Goal: Transaction & Acquisition: Purchase product/service

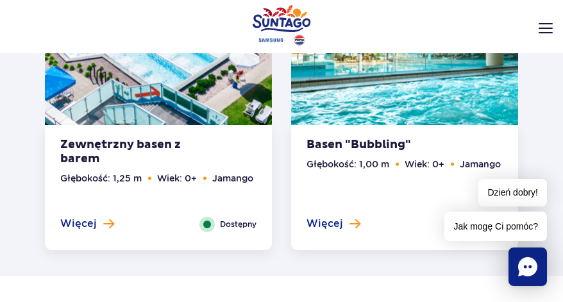
scroll to position [2815, 0]
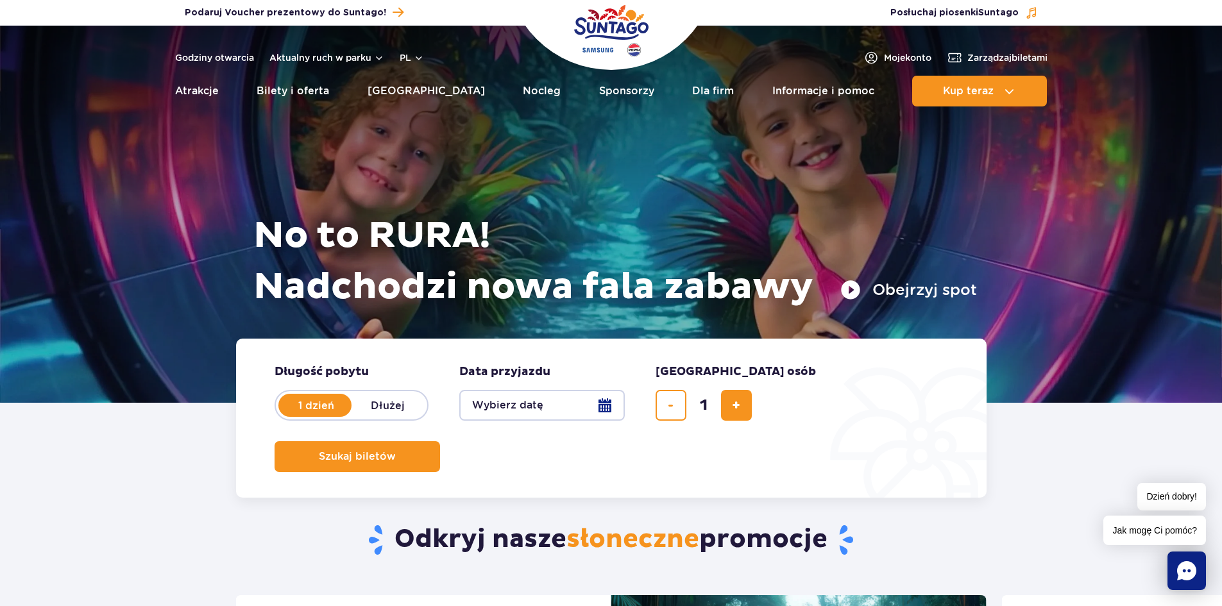
click at [512, 411] on button "Wybierz datę" at bounding box center [542, 405] width 166 height 31
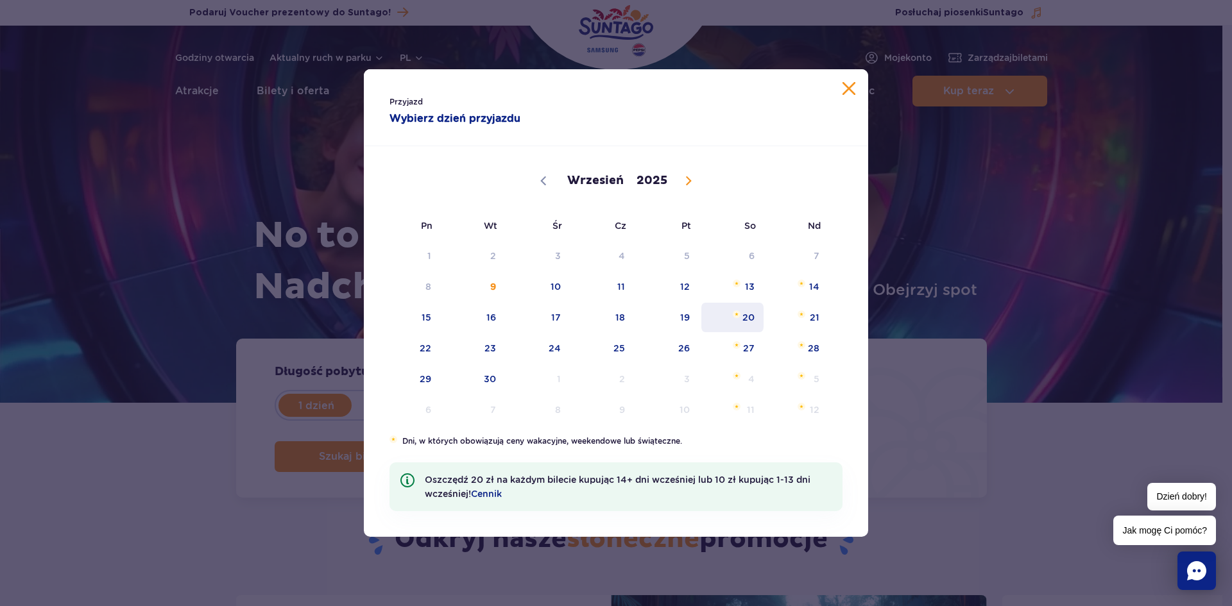
click at [753, 319] on span "20" at bounding box center [732, 318] width 65 height 30
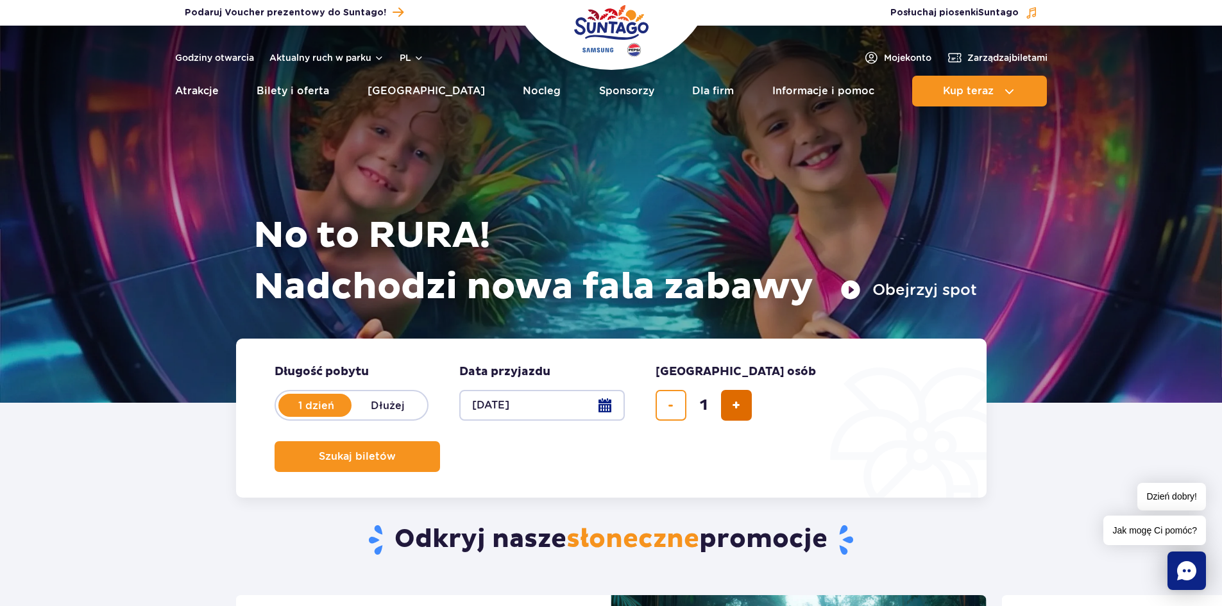
click at [729, 405] on button "dodaj bilet" at bounding box center [736, 405] width 31 height 31
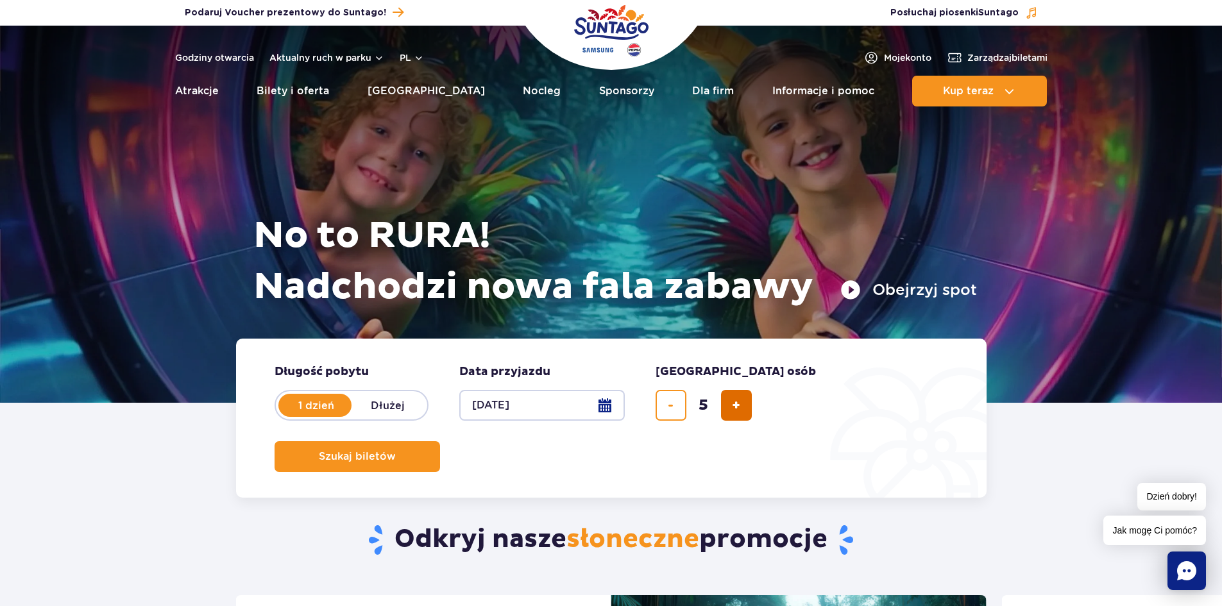
type input "6"
click at [391, 451] on span "Szukaj biletów" at bounding box center [352, 457] width 77 height 12
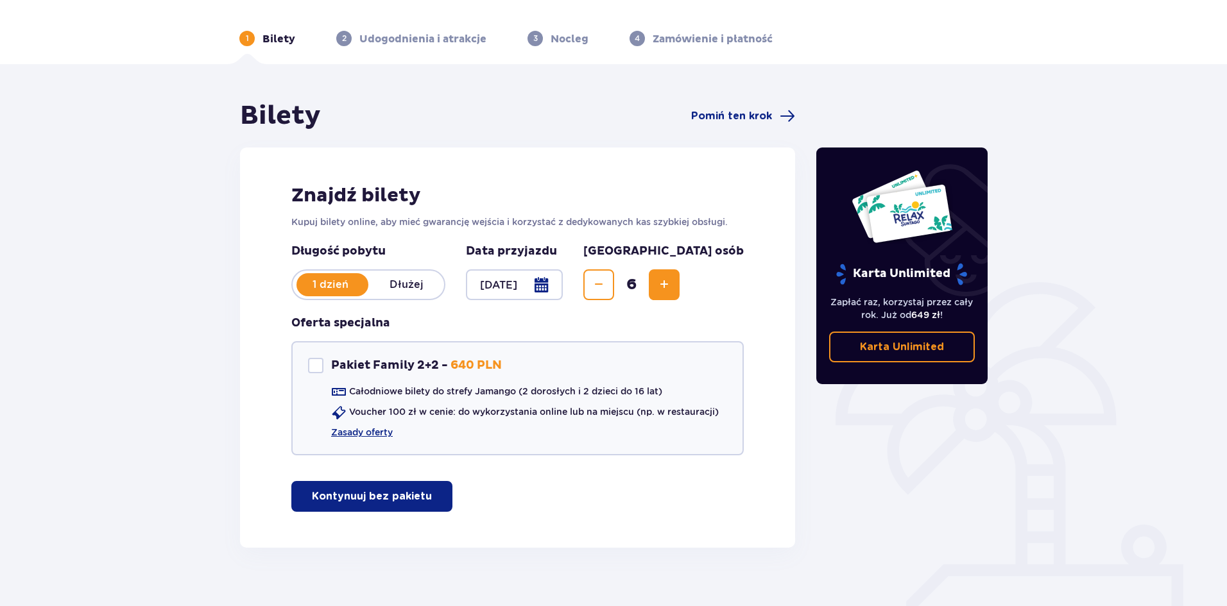
scroll to position [55, 0]
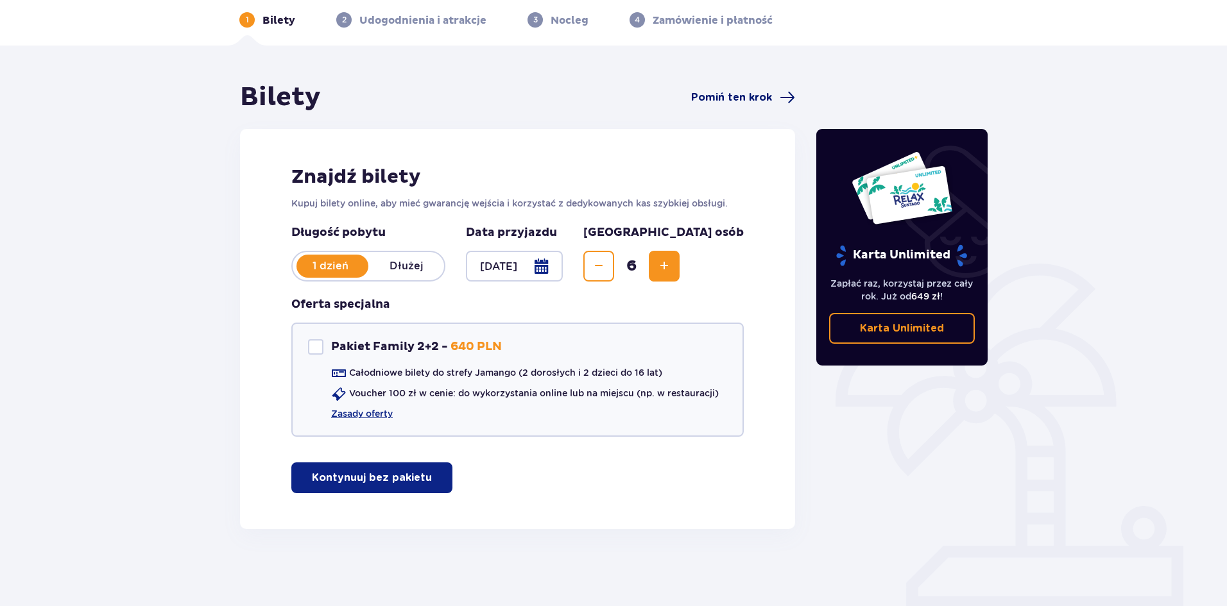
click at [751, 98] on span "Pomiń ten krok" at bounding box center [731, 97] width 81 height 14
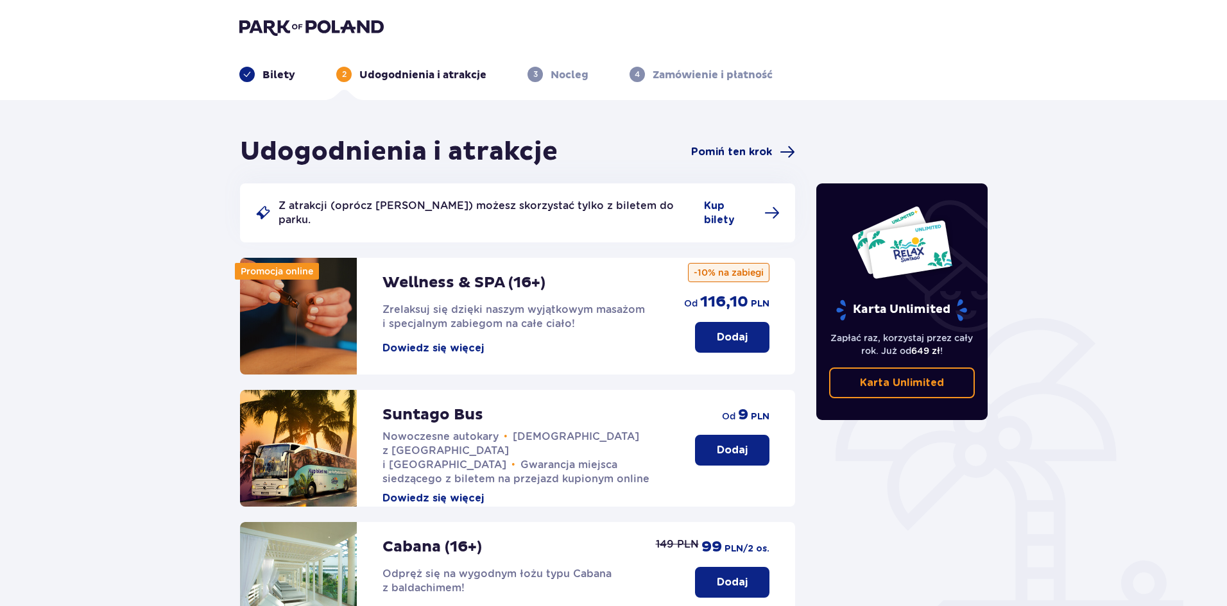
click at [763, 147] on span "Pomiń ten krok" at bounding box center [731, 152] width 81 height 14
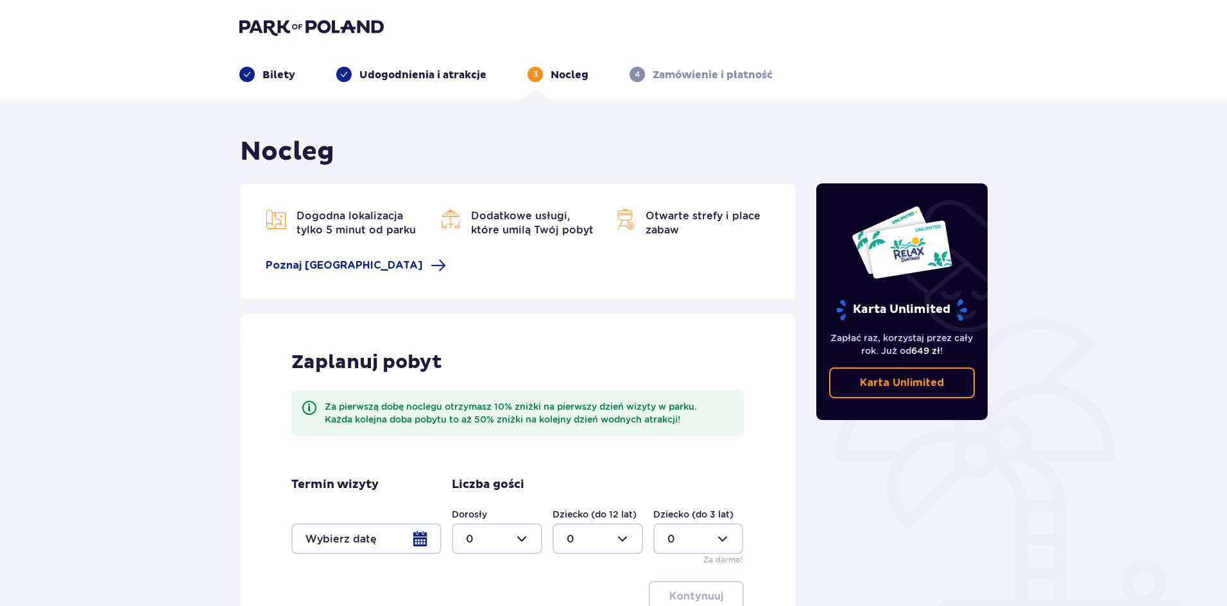
click at [265, 75] on p "Bilety" at bounding box center [278, 75] width 33 height 14
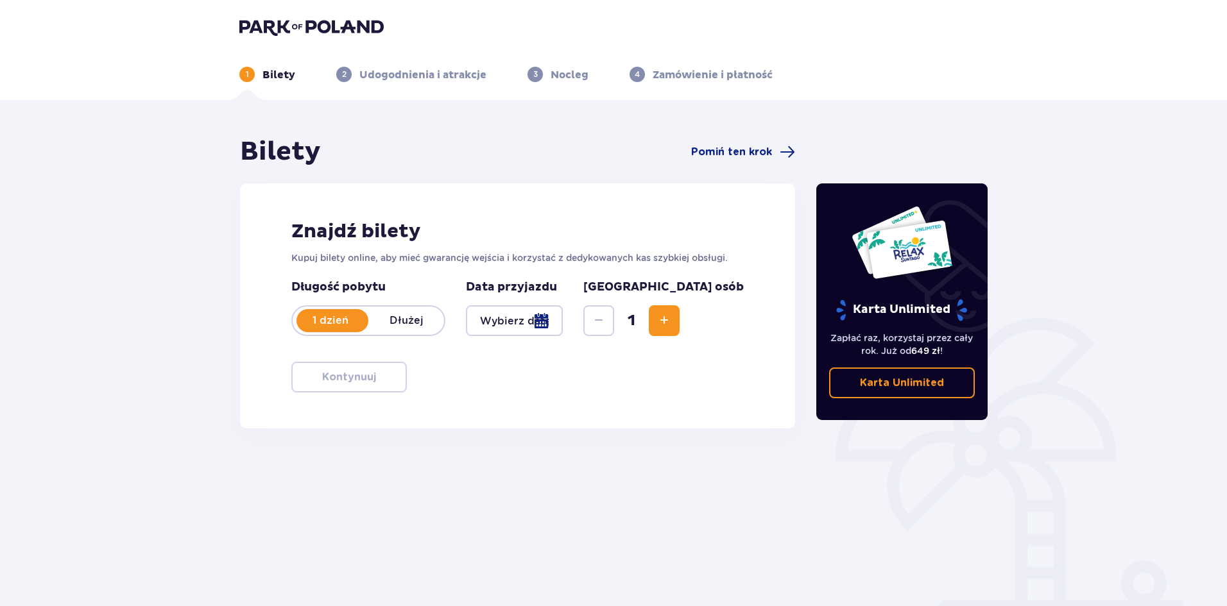
click at [330, 318] on p "1 dzień" at bounding box center [331, 321] width 76 height 14
click at [586, 341] on div "Długość pobytu 1 dzień Dłużej Data przyjazdu Liczba osób 1" at bounding box center [517, 316] width 452 height 72
click at [563, 331] on div at bounding box center [514, 320] width 97 height 31
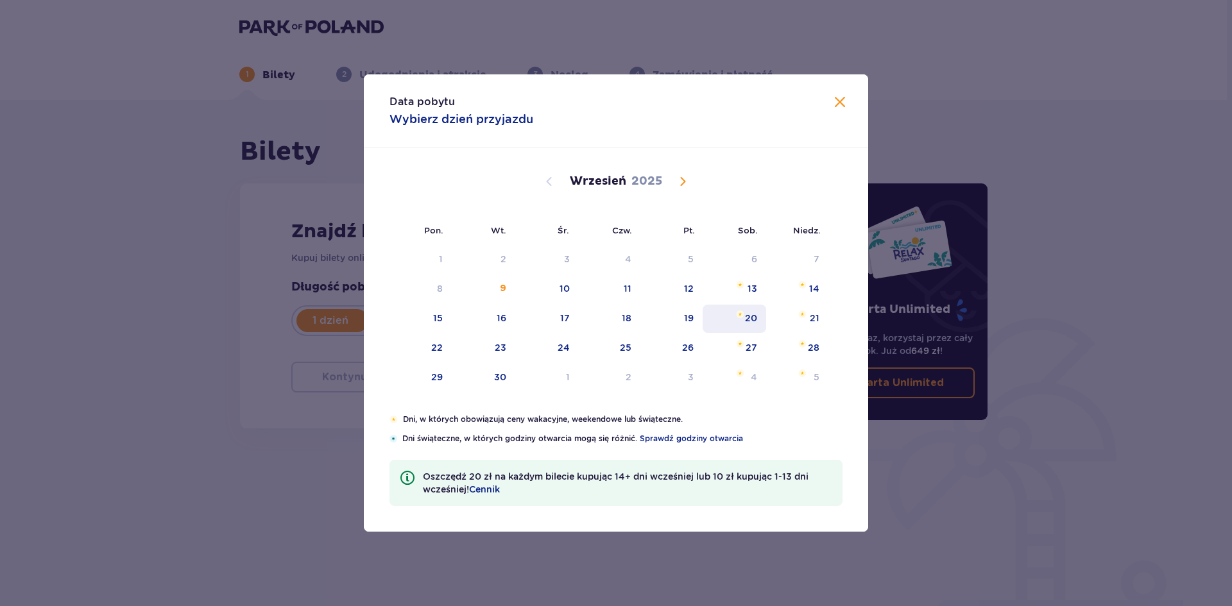
click at [744, 327] on div "20" at bounding box center [735, 319] width 64 height 28
type input "20.09.25"
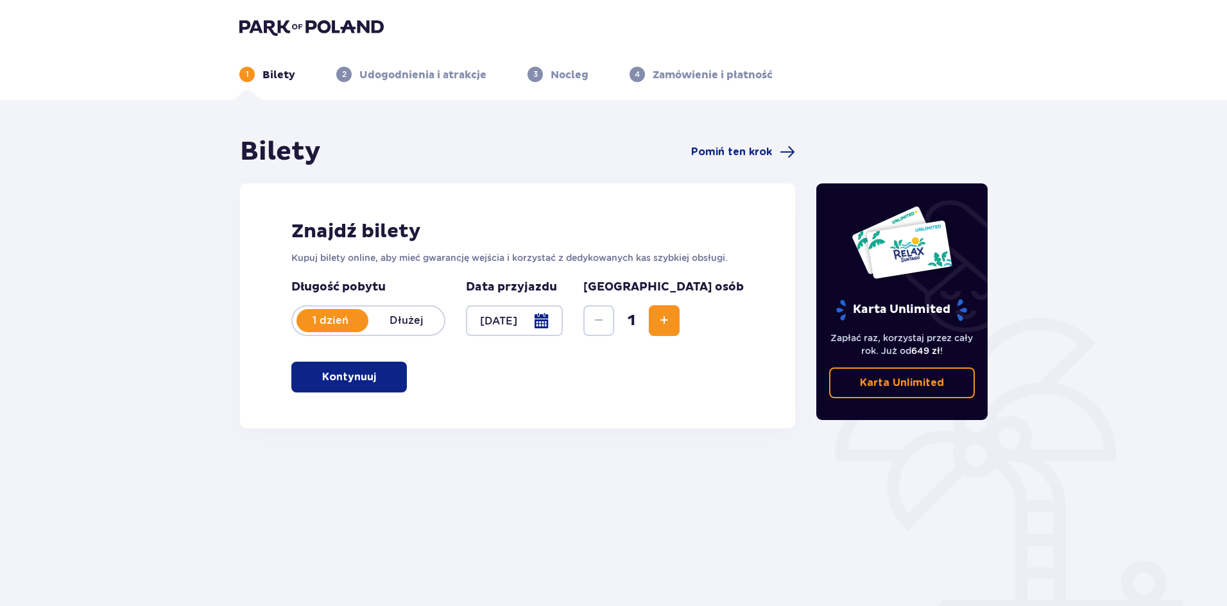
click at [395, 377] on button "Kontynuuj" at bounding box center [348, 377] width 115 height 31
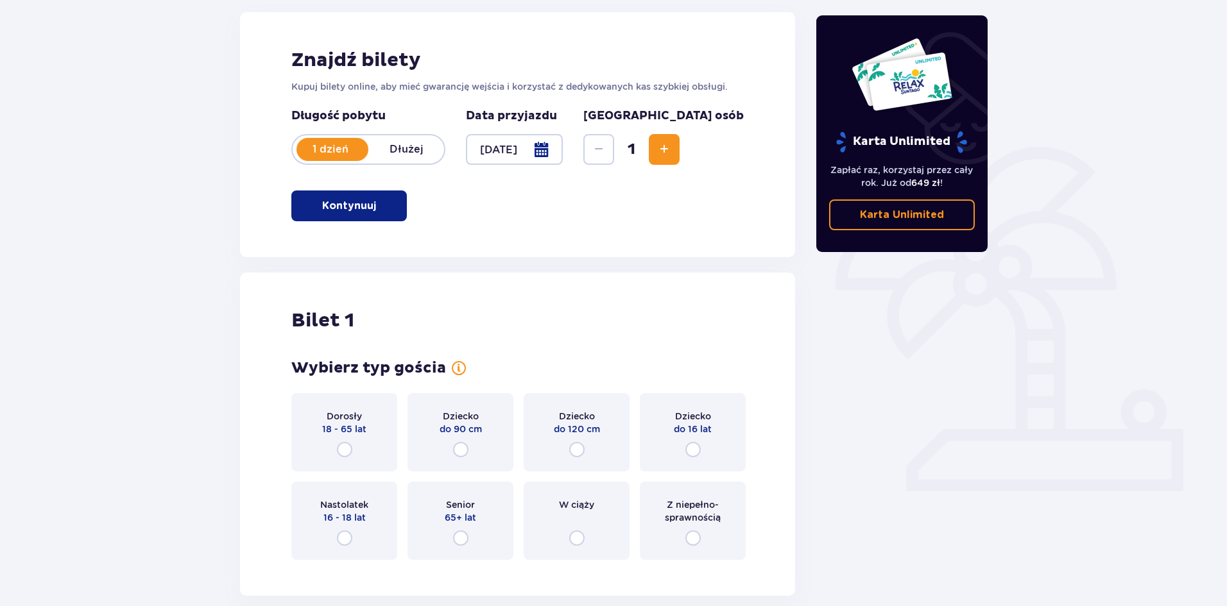
scroll to position [235, 0]
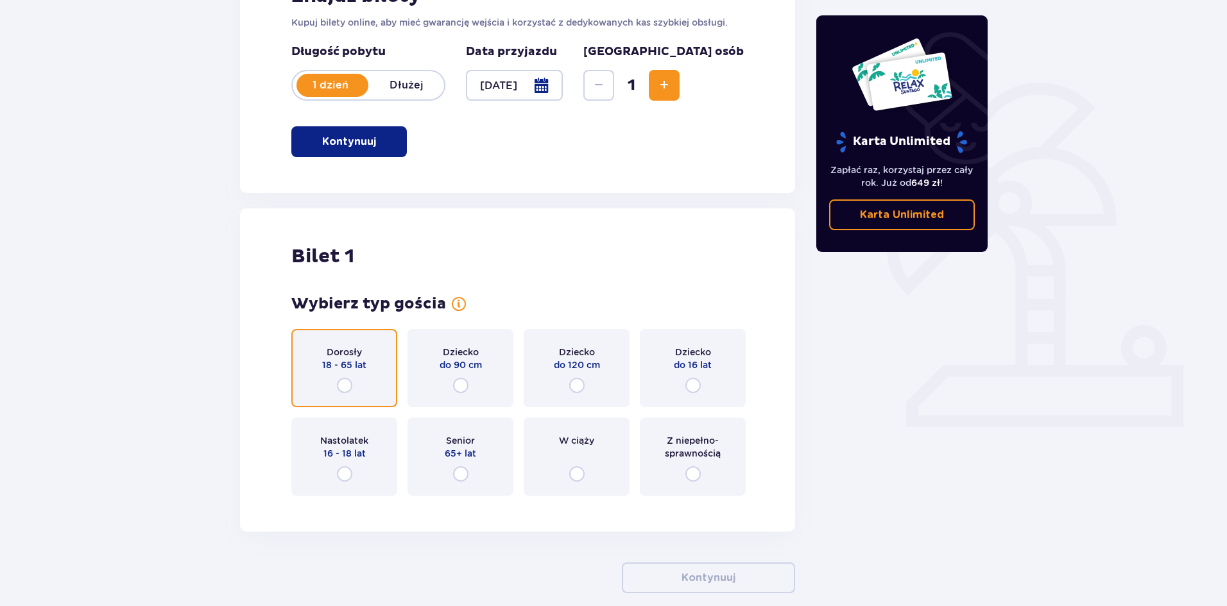
click at [344, 384] on input "radio" at bounding box center [344, 385] width 15 height 15
radio input "true"
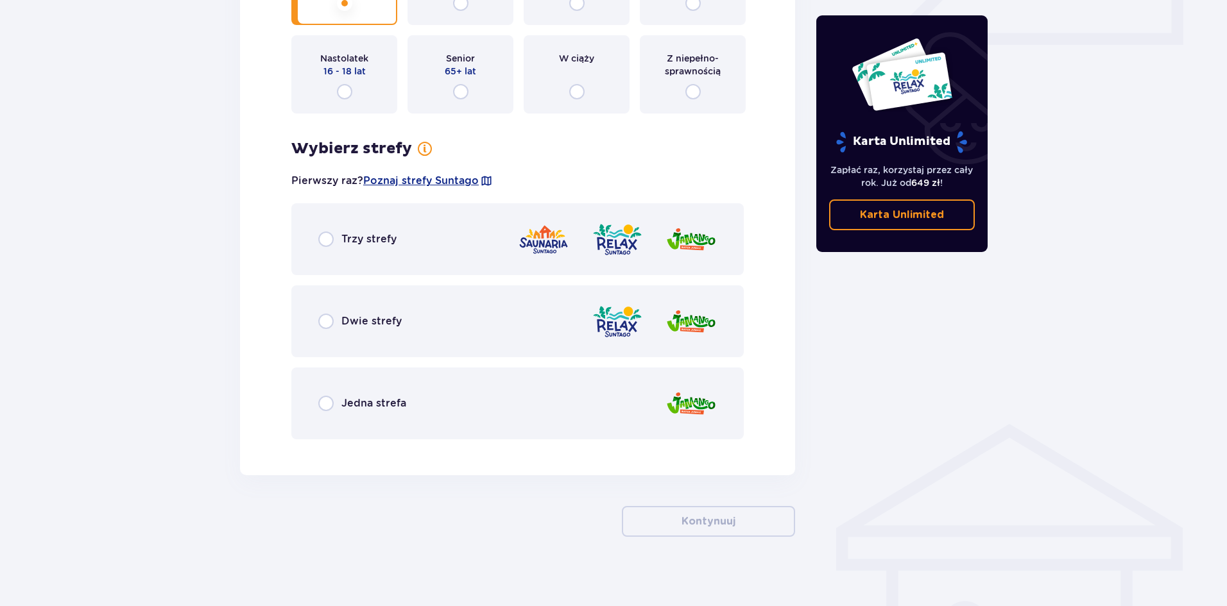
scroll to position [626, 0]
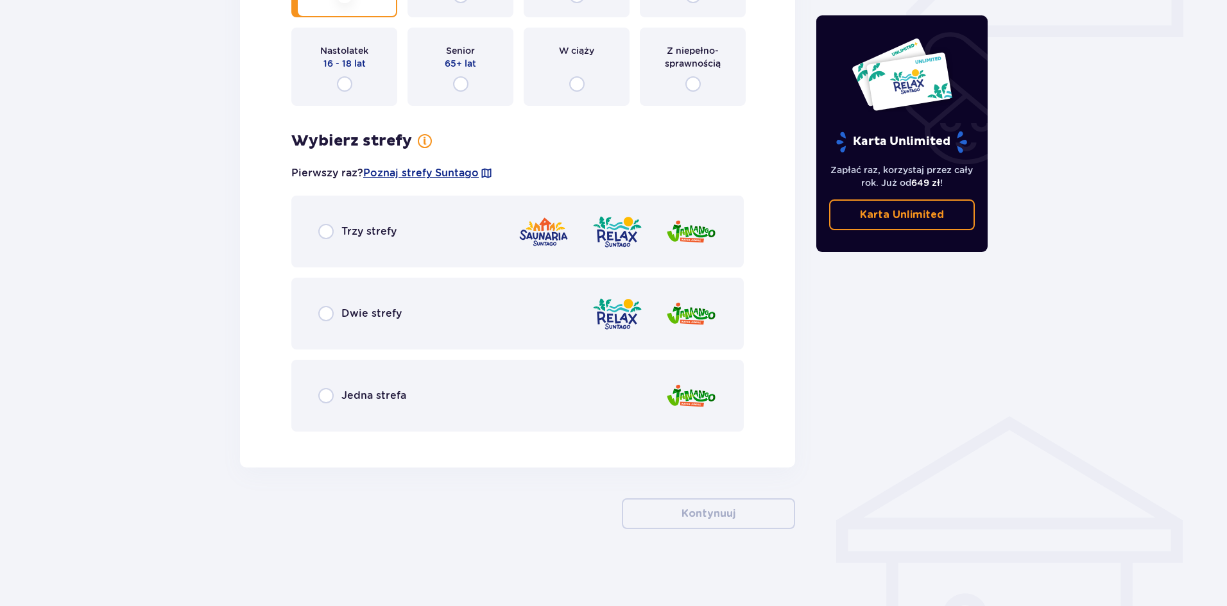
click at [334, 319] on div "Dwie strefy" at bounding box center [359, 313] width 83 height 15
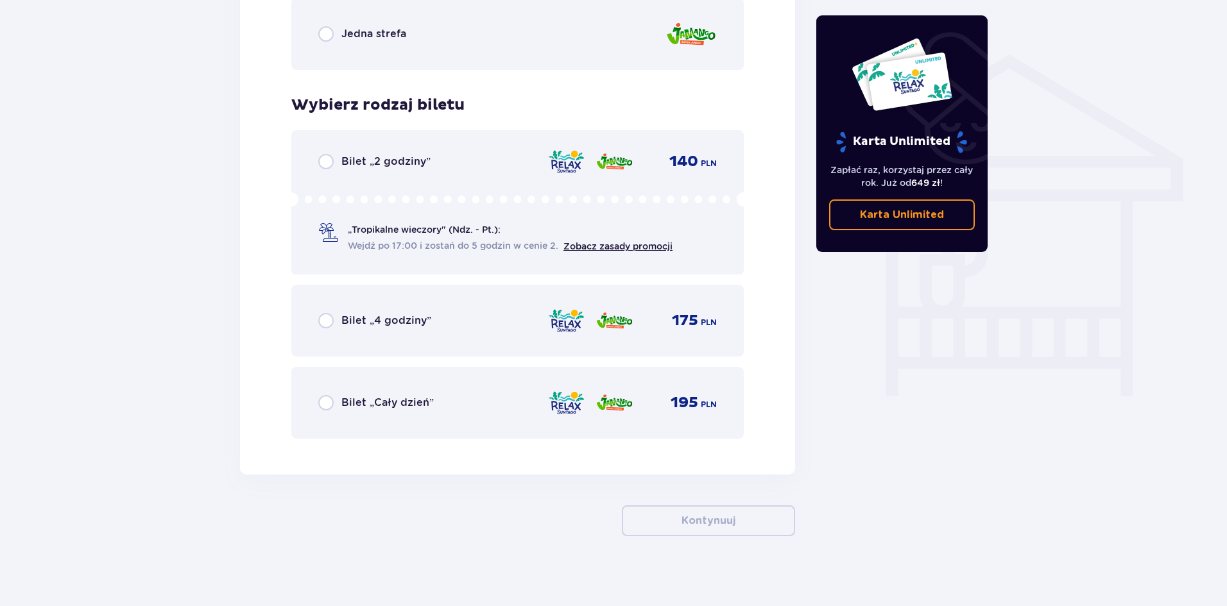
scroll to position [994, 0]
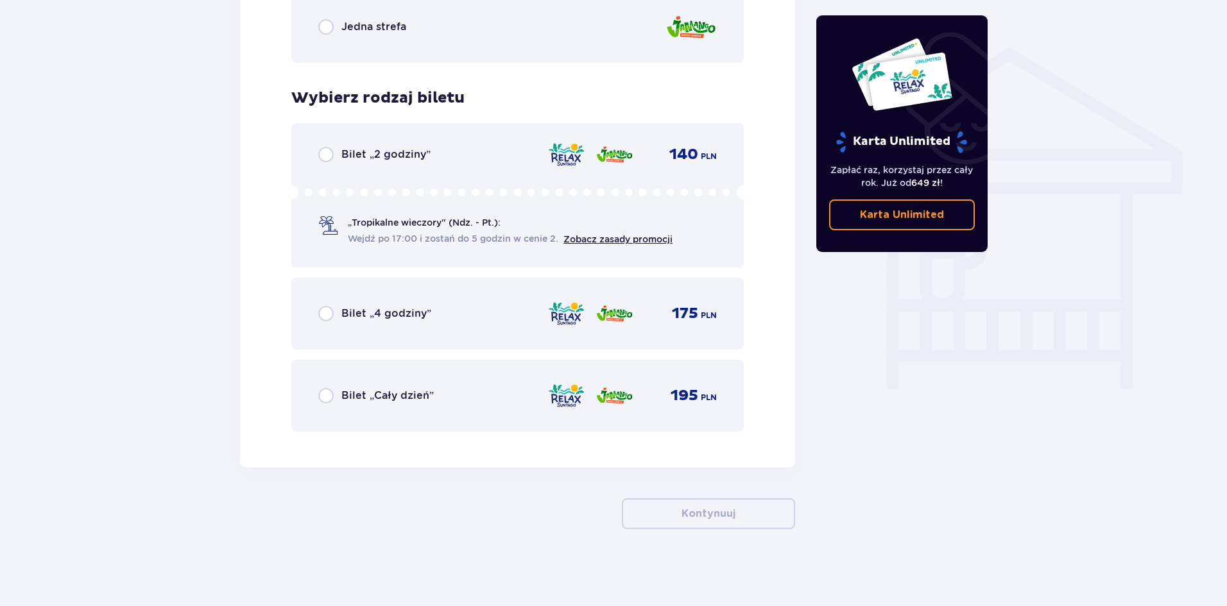
click at [355, 149] on p "Bilet „2 godziny”" at bounding box center [385, 155] width 89 height 14
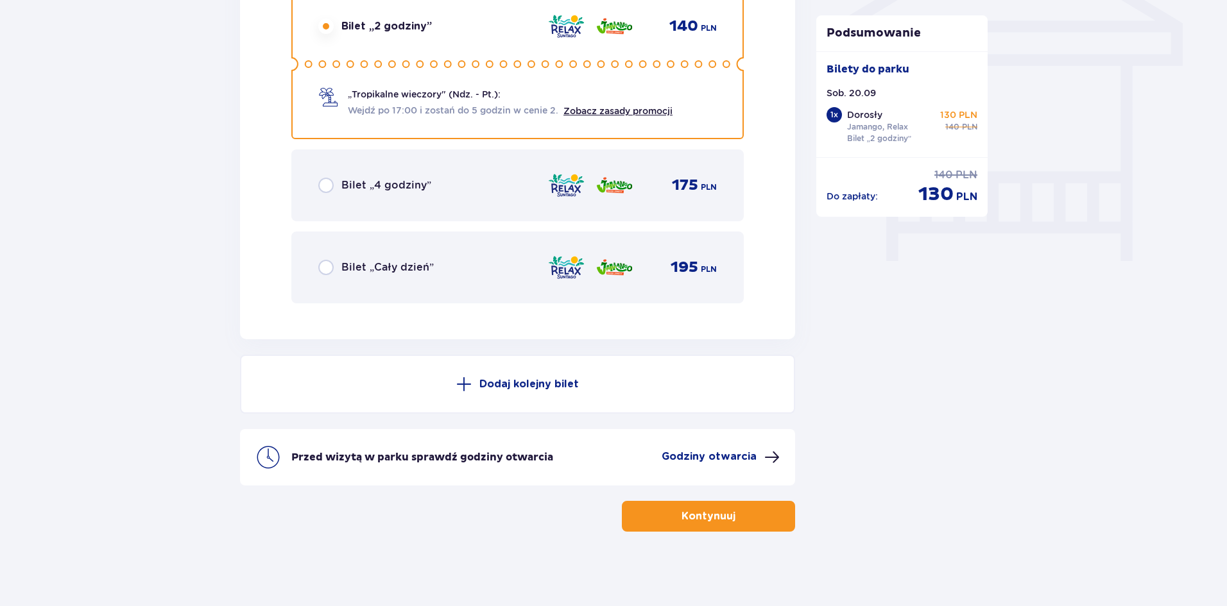
scroll to position [1125, 0]
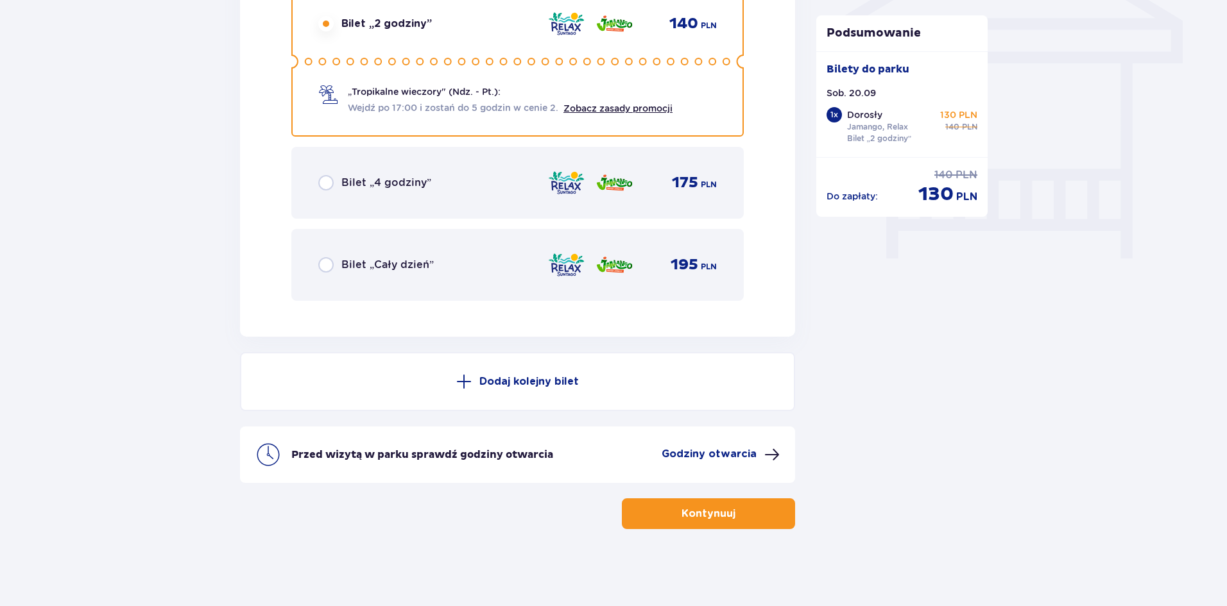
click at [464, 372] on button "Dodaj kolejny bilet" at bounding box center [517, 381] width 555 height 59
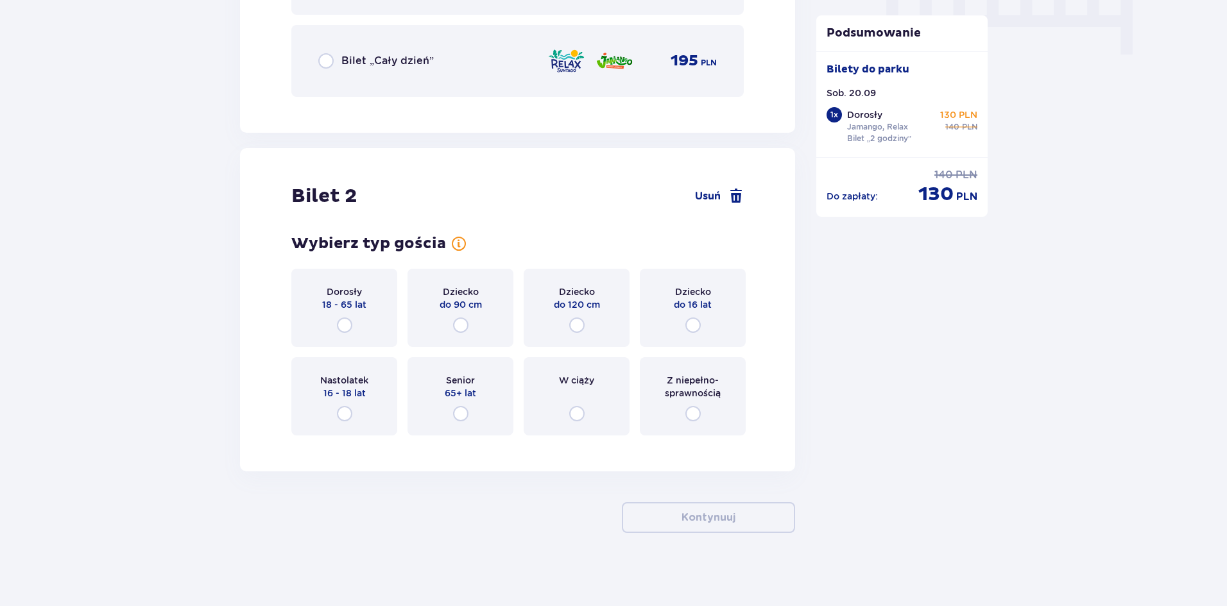
scroll to position [1333, 0]
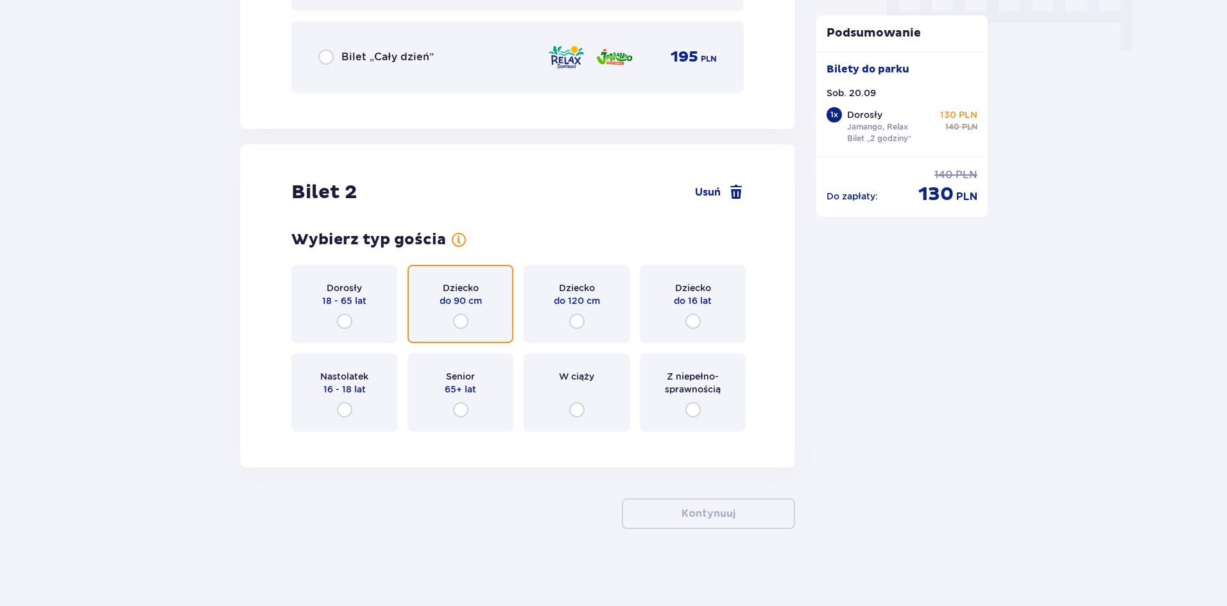
click at [457, 319] on input "radio" at bounding box center [460, 321] width 15 height 15
radio input "true"
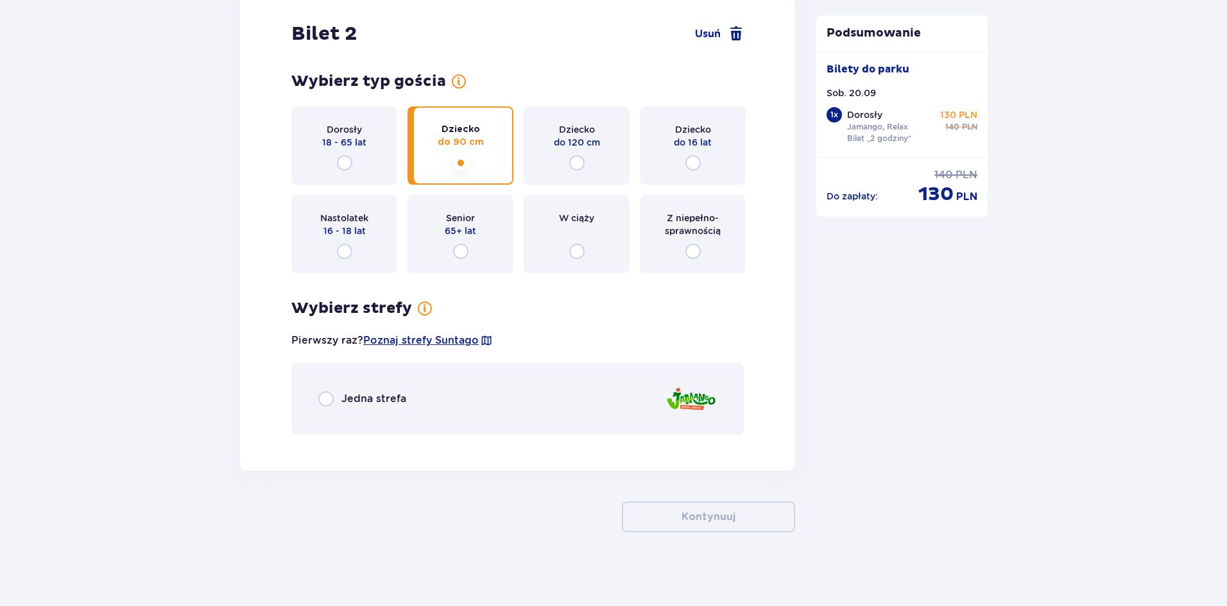
scroll to position [1495, 0]
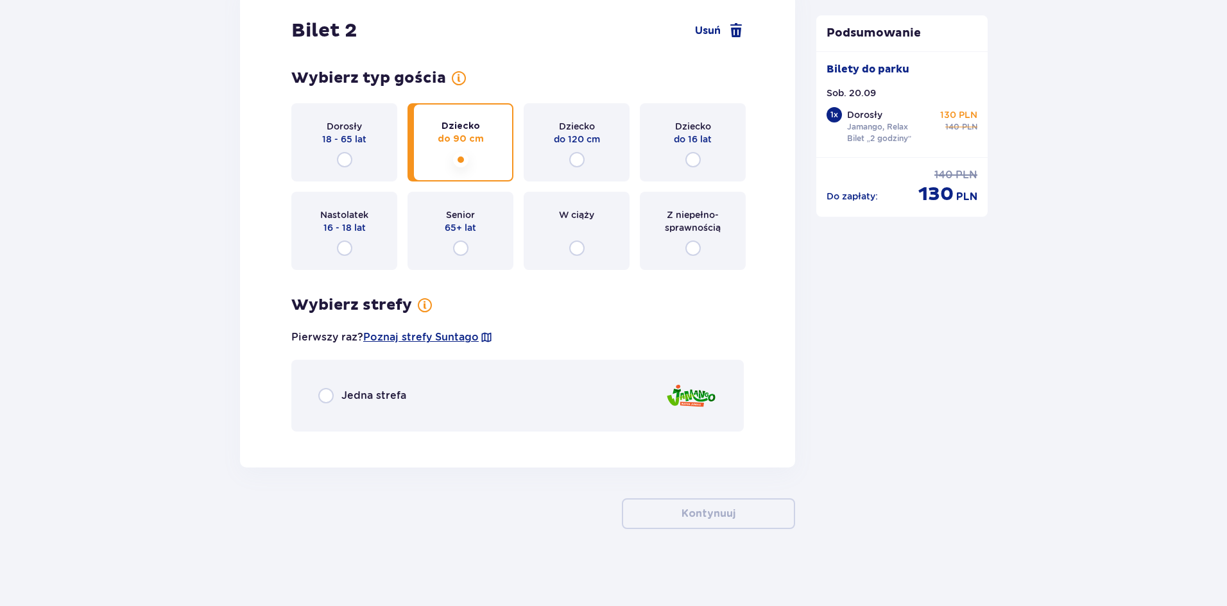
click at [370, 395] on p "Jedna strefa" at bounding box center [373, 396] width 65 height 14
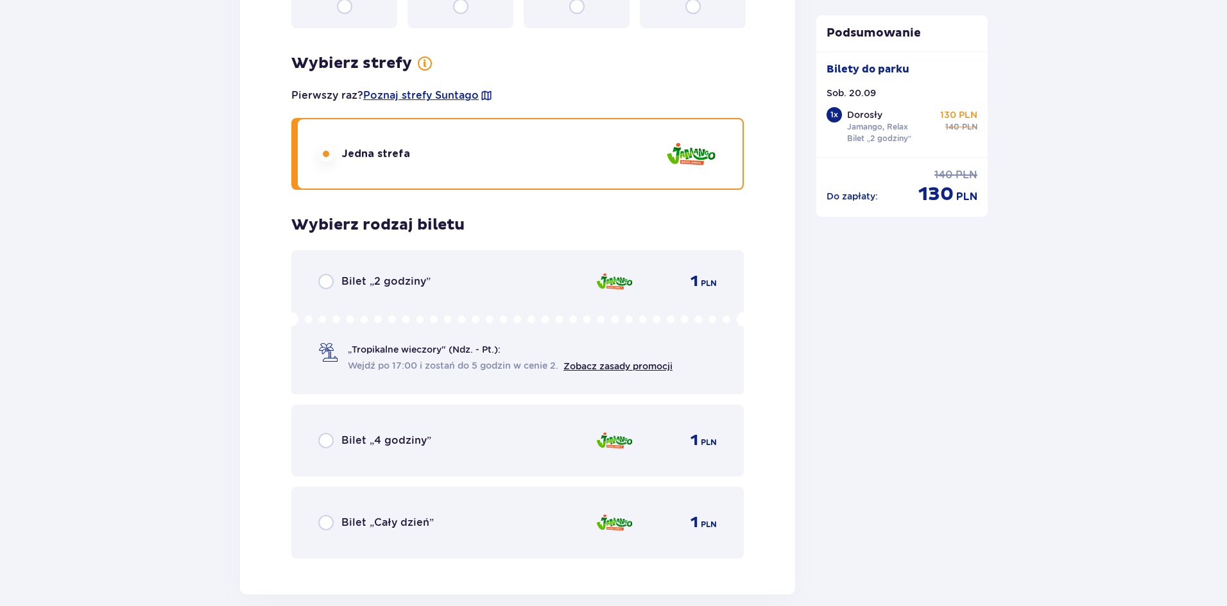
scroll to position [1735, 0]
click at [375, 280] on p "Bilet „2 godziny”" at bounding box center [385, 283] width 89 height 14
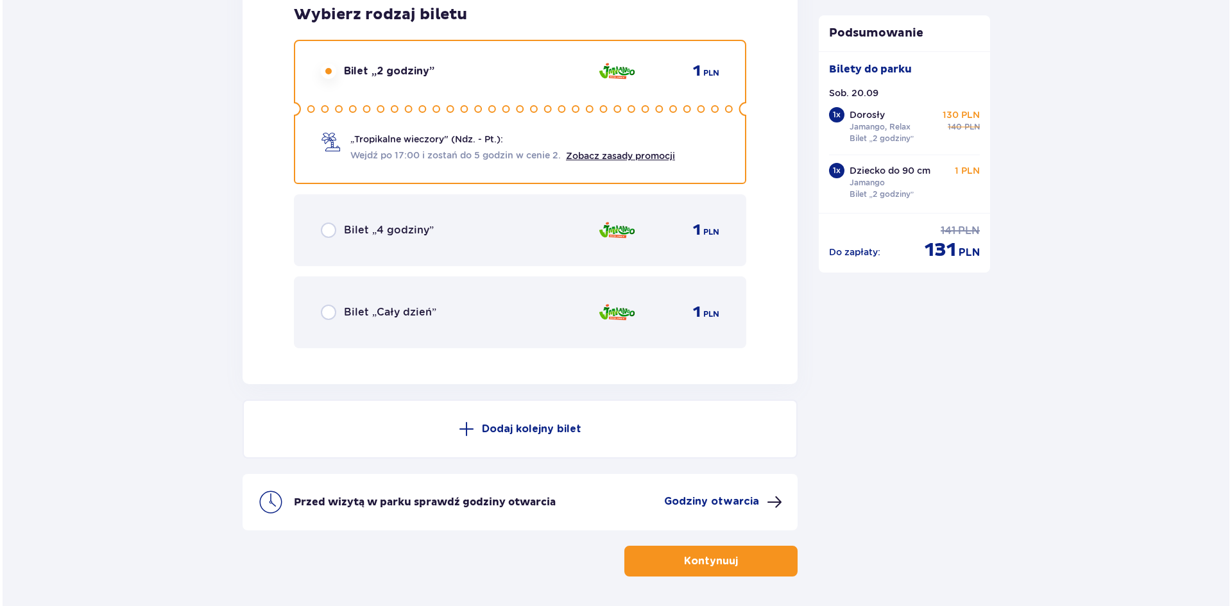
scroll to position [1995, 0]
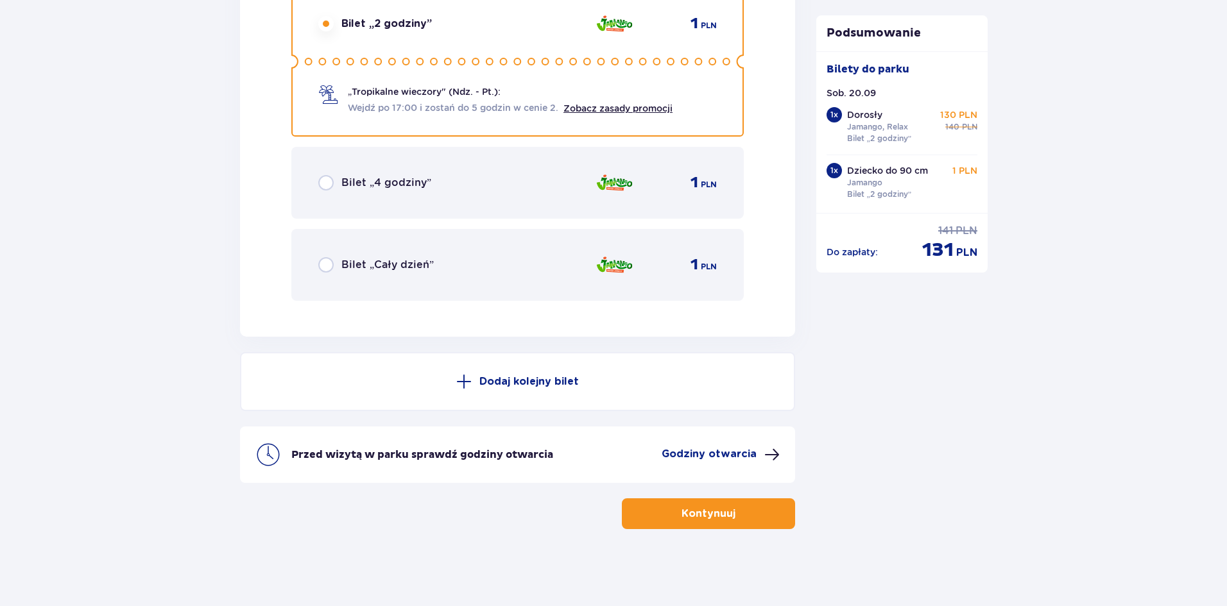
click at [672, 459] on p "Godziny otwarcia" at bounding box center [708, 454] width 95 height 14
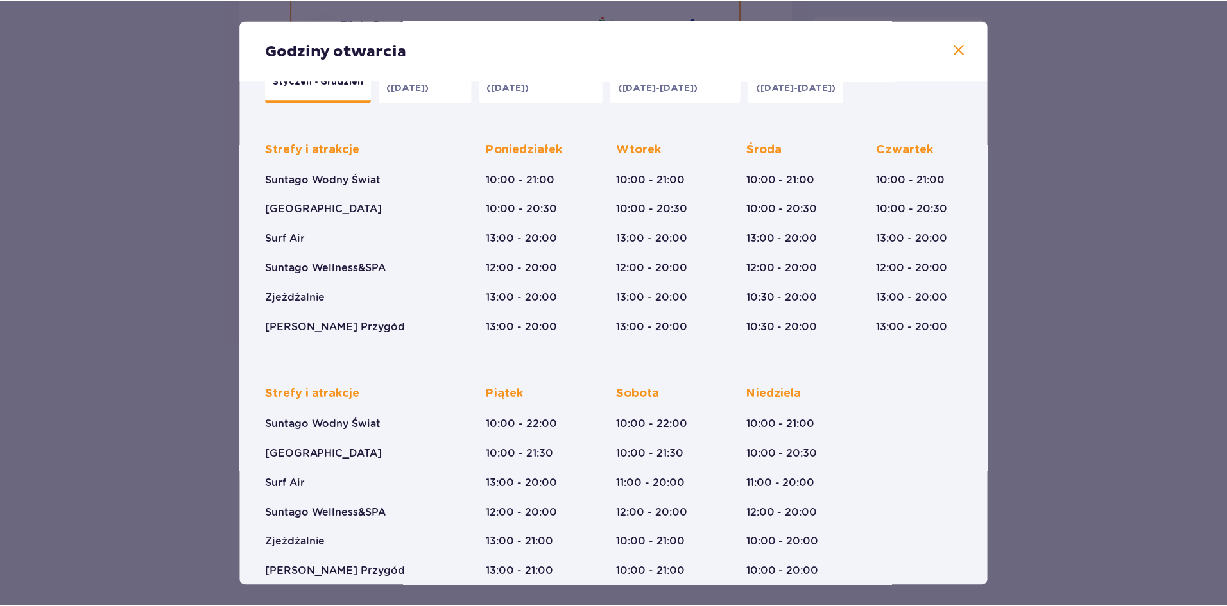
scroll to position [60, 0]
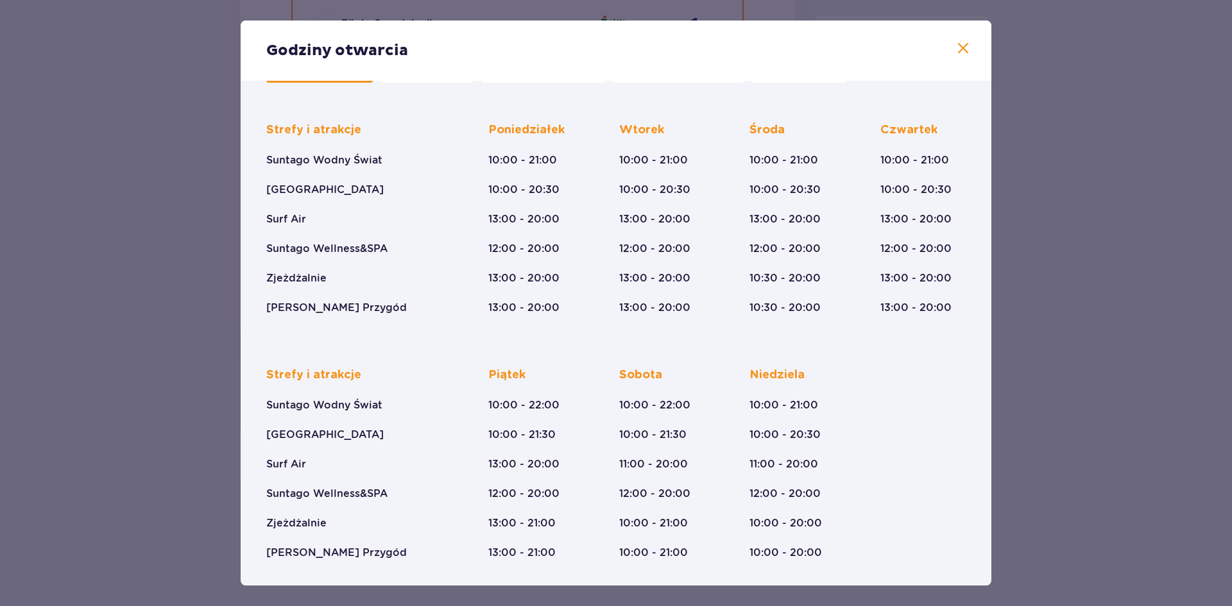
click at [960, 57] on div "Godziny otwarcia" at bounding box center [616, 51] width 751 height 60
click at [962, 49] on span at bounding box center [962, 48] width 15 height 15
